Goal: Register for event/course

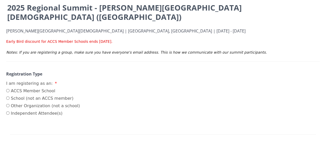
scroll to position [52, 0]
click at [7, 111] on input "Independent Attendee(s)" at bounding box center [7, 112] width 3 height 3
radio input "true"
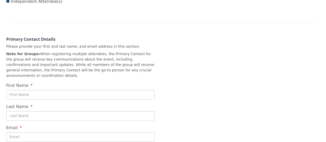
scroll to position [176, 0]
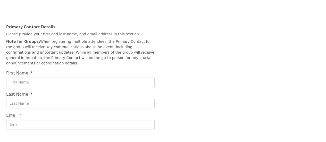
click at [56, 78] on input "First Name" at bounding box center [80, 83] width 148 height 10
type input "[PERSON_NAME]"
click at [56, 78] on input "[PERSON_NAME]" at bounding box center [80, 83] width 148 height 10
type input "[PERSON_NAME]"
type input "[PERSON_NAME][EMAIL_ADDRESS][PERSON_NAME][DOMAIN_NAME]"
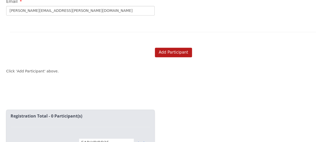
scroll to position [279, 0]
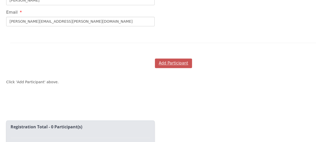
click at [165, 58] on button "Add Participant" at bounding box center [173, 63] width 37 height 10
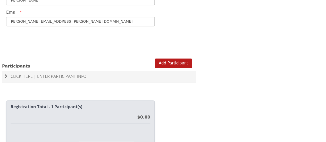
click at [109, 52] on div "Add Participant Participants Click Here | Enter Participant Info This participa…" at bounding box center [99, 72] width 198 height 40
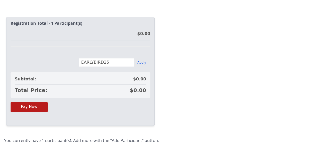
scroll to position [363, 0]
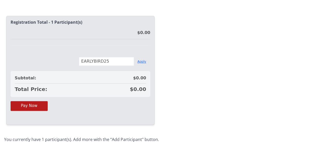
click at [145, 60] on button "Apply" at bounding box center [141, 62] width 9 height 4
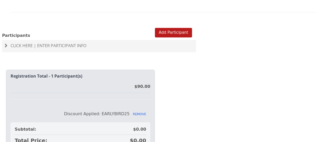
scroll to position [335, 0]
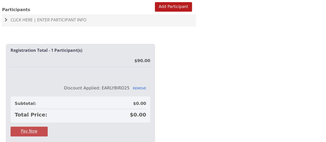
click at [35, 126] on button "Pay Now" at bounding box center [29, 131] width 37 height 10
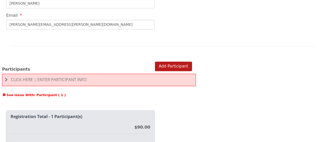
scroll to position [284, 0]
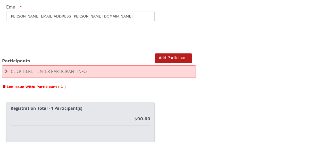
click at [163, 47] on div "Add Participant" at bounding box center [99, 50] width 186 height 6
click at [164, 53] on button "Add Participant" at bounding box center [173, 58] width 37 height 10
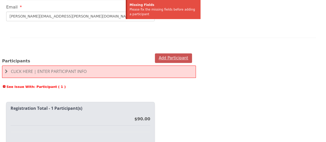
scroll to position [0, 0]
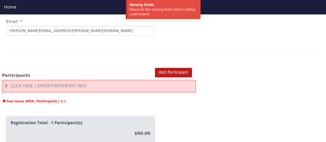
click at [64, 83] on span "Click Here | Enter Participant Info" at bounding box center [49, 86] width 76 height 6
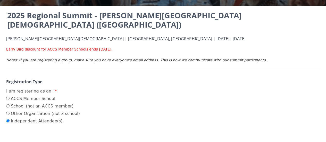
scroll to position [52, 0]
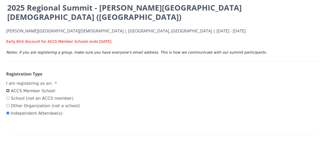
click at [7, 89] on input "ACCS Member School" at bounding box center [7, 90] width 3 height 3
radio input "true"
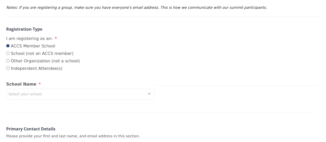
scroll to position [103, 0]
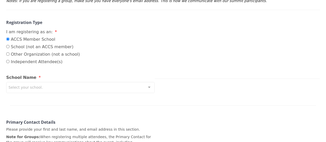
click at [40, 82] on div "Select your school." at bounding box center [80, 87] width 148 height 11
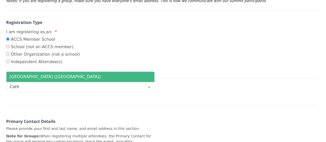
type input "Cathe"
click at [43, 74] on span "[GEOGRAPHIC_DATA] ([GEOGRAPHIC_DATA])" at bounding box center [55, 76] width 91 height 5
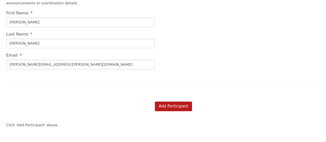
scroll to position [283, 0]
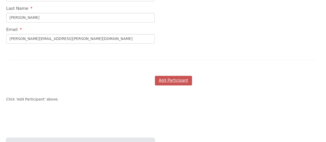
click at [171, 76] on button "Add Participant" at bounding box center [173, 81] width 37 height 10
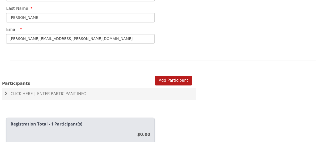
click at [52, 91] on span "Click Here | Enter Participant Info" at bounding box center [49, 94] width 76 height 6
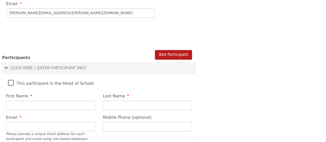
scroll to position [309, 0]
drag, startPoint x: 61, startPoint y: 94, endPoint x: 53, endPoint y: 93, distance: 8.8
click at [61, 100] on input "First Name" at bounding box center [50, 105] width 89 height 10
type input "[PERSON_NAME]"
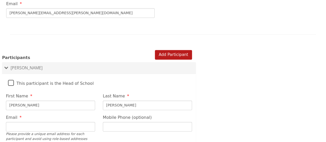
type input "[EMAIL_ADDRESS][DOMAIN_NAME]"
type input "[PHONE_NUMBER]"
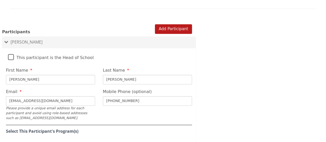
type input "[PERSON_NAME]"
click at [47, 96] on input "[EMAIL_ADDRESS][DOMAIN_NAME]" at bounding box center [50, 101] width 89 height 10
click at [48, 96] on input "[EMAIL_ADDRESS][DOMAIN_NAME]" at bounding box center [50, 101] width 89 height 10
drag, startPoint x: 48, startPoint y: 87, endPoint x: 0, endPoint y: 84, distance: 48.5
click at [0, 84] on div "Add Participant Participants [PERSON_NAME] This participant is the Head of Scho…" at bounding box center [99, 108] width 198 height 181
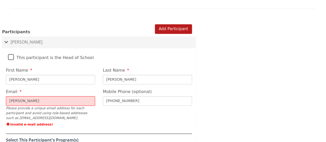
type input "[PERSON_NAME][EMAIL_ADDRESS][PERSON_NAME][DOMAIN_NAME]"
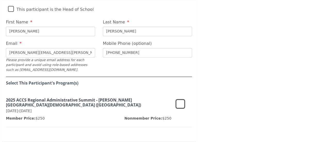
scroll to position [386, 0]
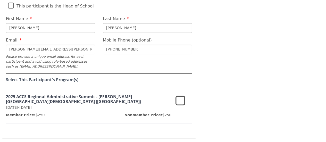
click at [181, 95] on icon at bounding box center [180, 101] width 10 height 12
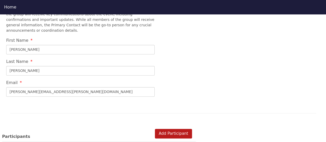
scroll to position [251, 0]
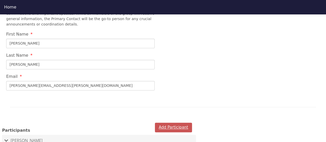
click at [168, 123] on button "Add Participant" at bounding box center [173, 128] width 37 height 10
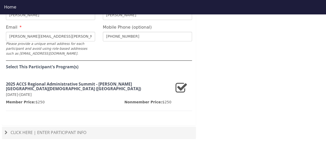
scroll to position [431, 0]
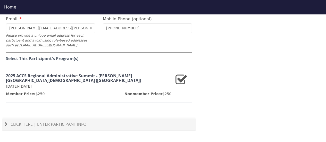
click at [66, 121] on span "Click Here | Enter Participant Info" at bounding box center [49, 124] width 76 height 6
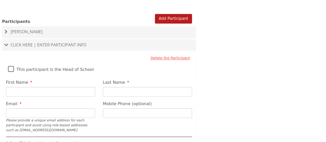
scroll to position [337, 0]
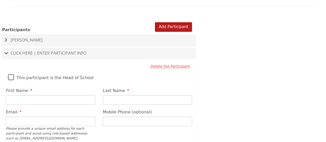
click at [55, 95] on input "First Name" at bounding box center [50, 100] width 89 height 10
type input "[PERSON_NAME]"
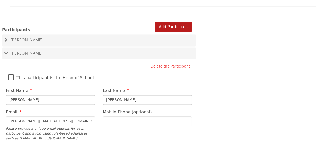
type input "[PERSON_NAME][EMAIL_ADDRESS][DOMAIN_NAME]"
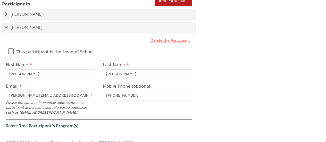
scroll to position [440, 0]
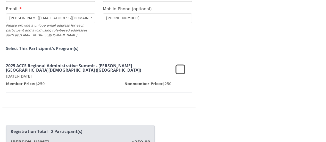
type input "[PHONE_NUMBER]"
click at [179, 63] on icon at bounding box center [180, 69] width 10 height 12
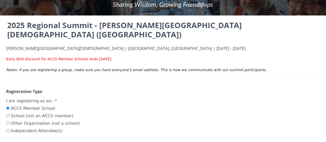
scroll to position [8, 0]
